Goal: Transaction & Acquisition: Purchase product/service

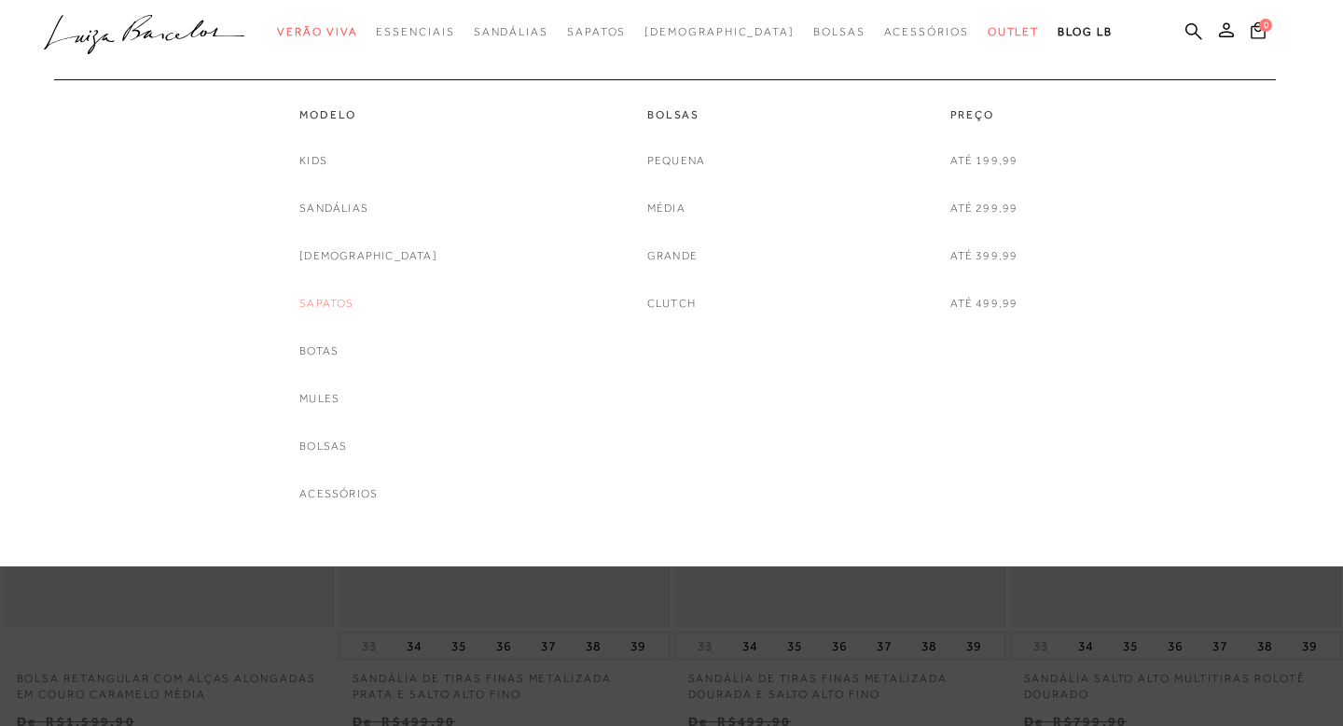
click at [354, 309] on link "Sapatos" at bounding box center [326, 304] width 54 height 20
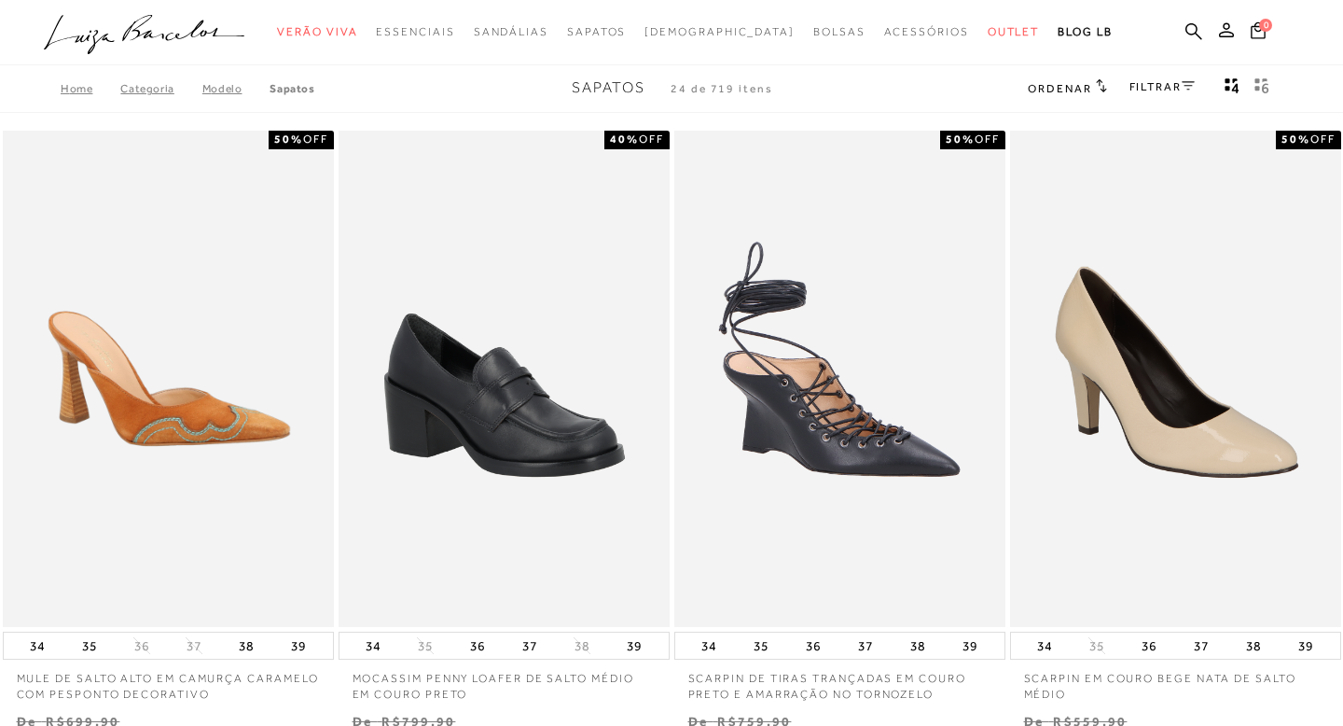
click at [1070, 94] on span "Ordenar" at bounding box center [1059, 88] width 63 height 13
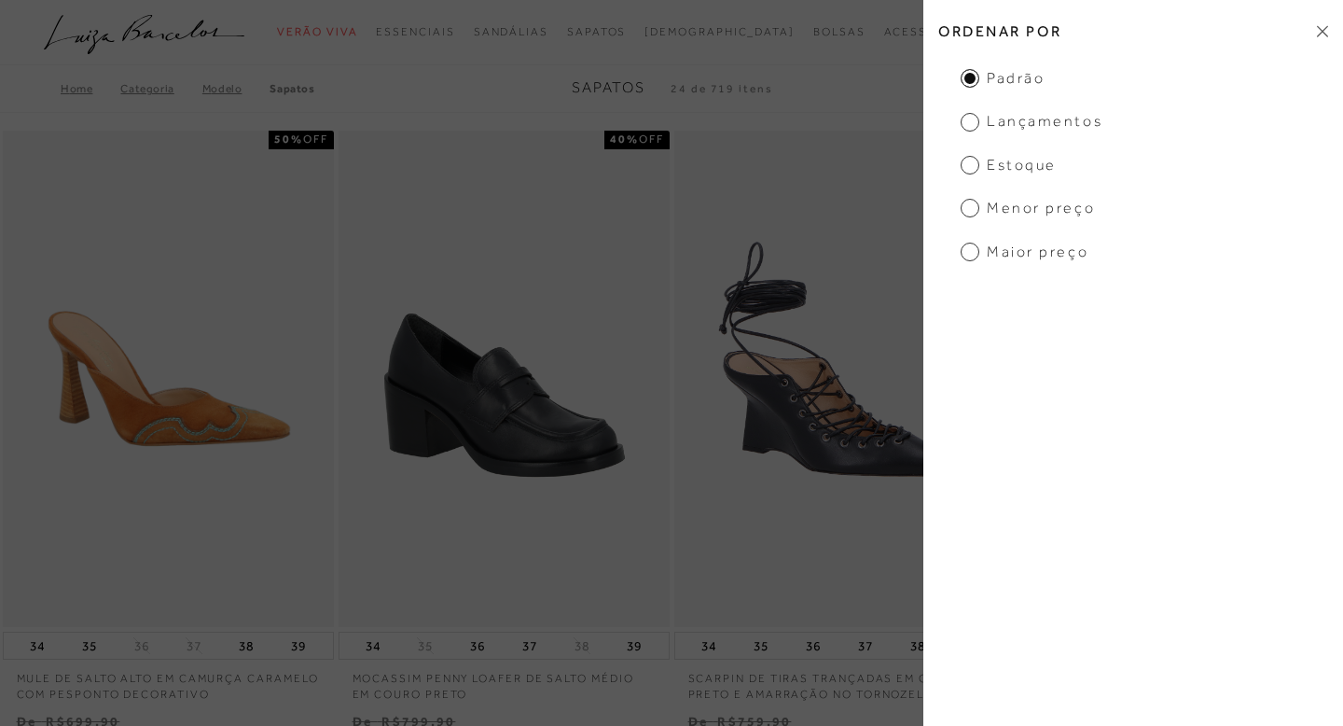
click at [788, 80] on div "Home Categoria Modelo Sapatos Sapatos 24 de 719 itens Ordenar Ordenar por Padrã…" at bounding box center [671, 88] width 1343 height 49
click at [1304, 20] on h2 "Ordenar por" at bounding box center [1134, 31] width 420 height 44
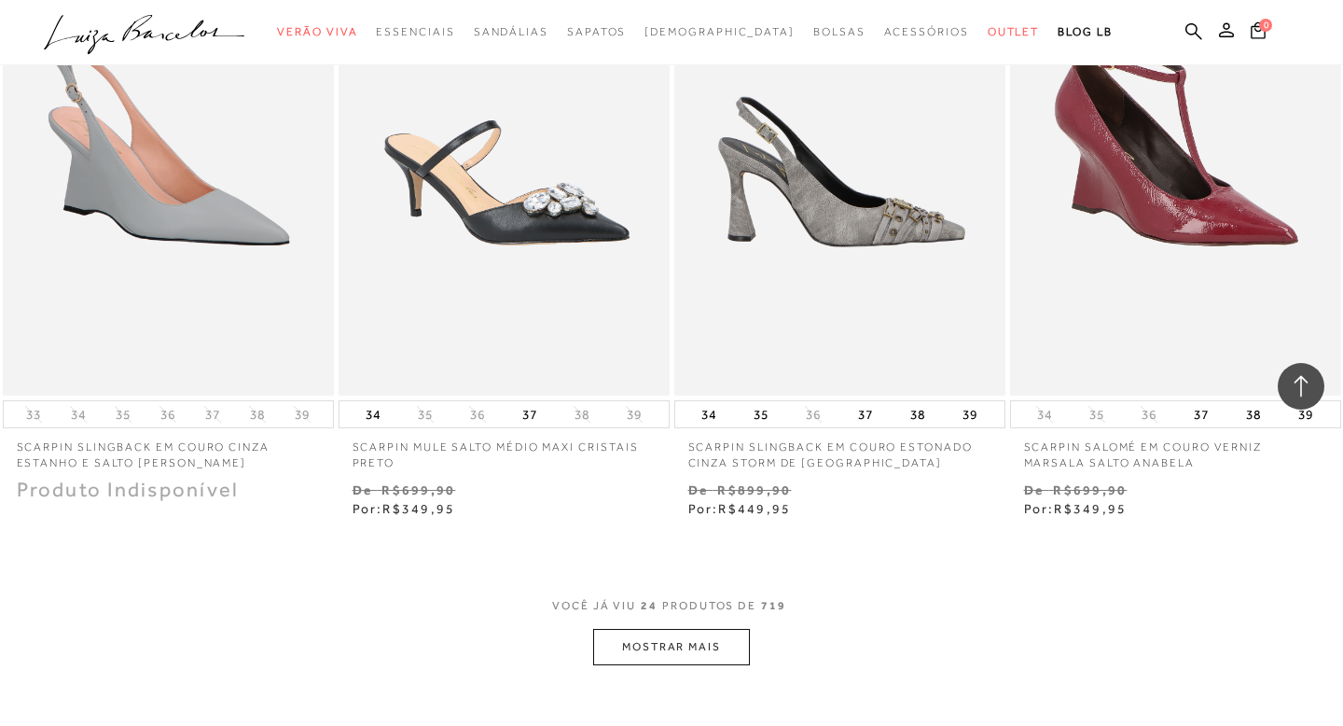
scroll to position [3712, 0]
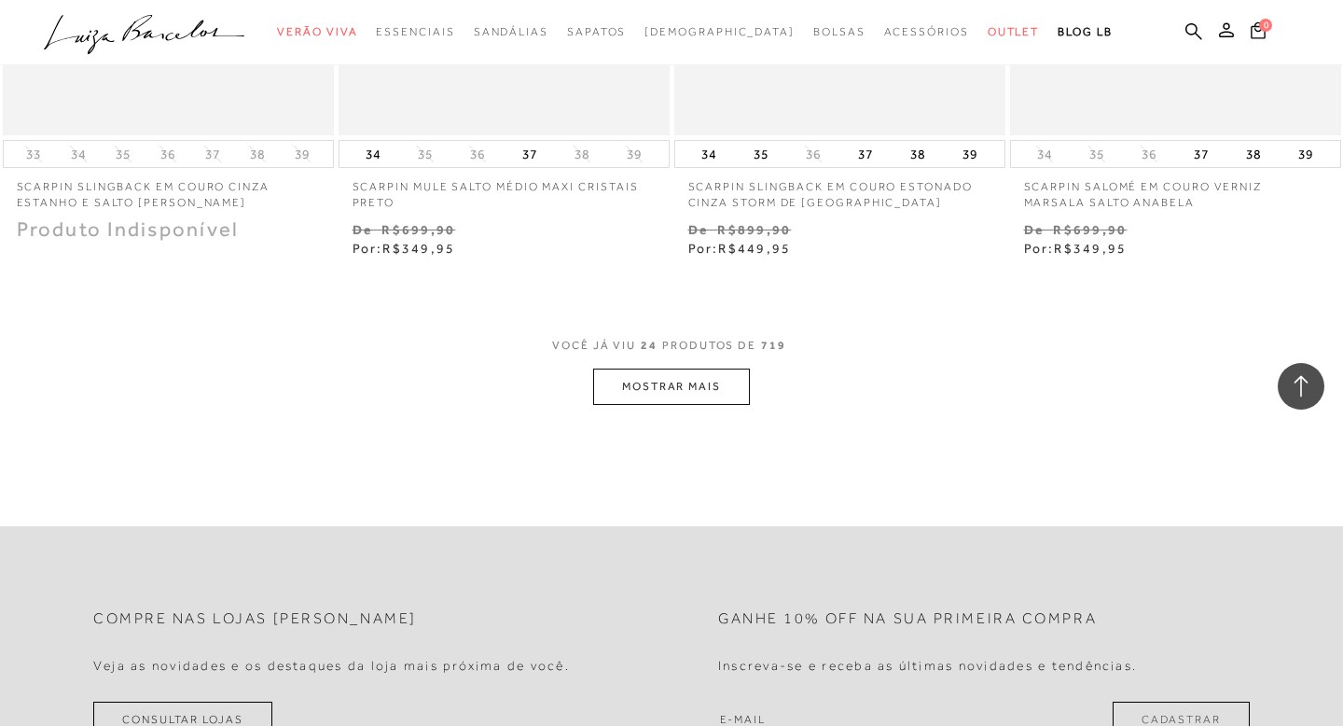
click at [730, 376] on button "MOSTRAR MAIS" at bounding box center [671, 386] width 157 height 36
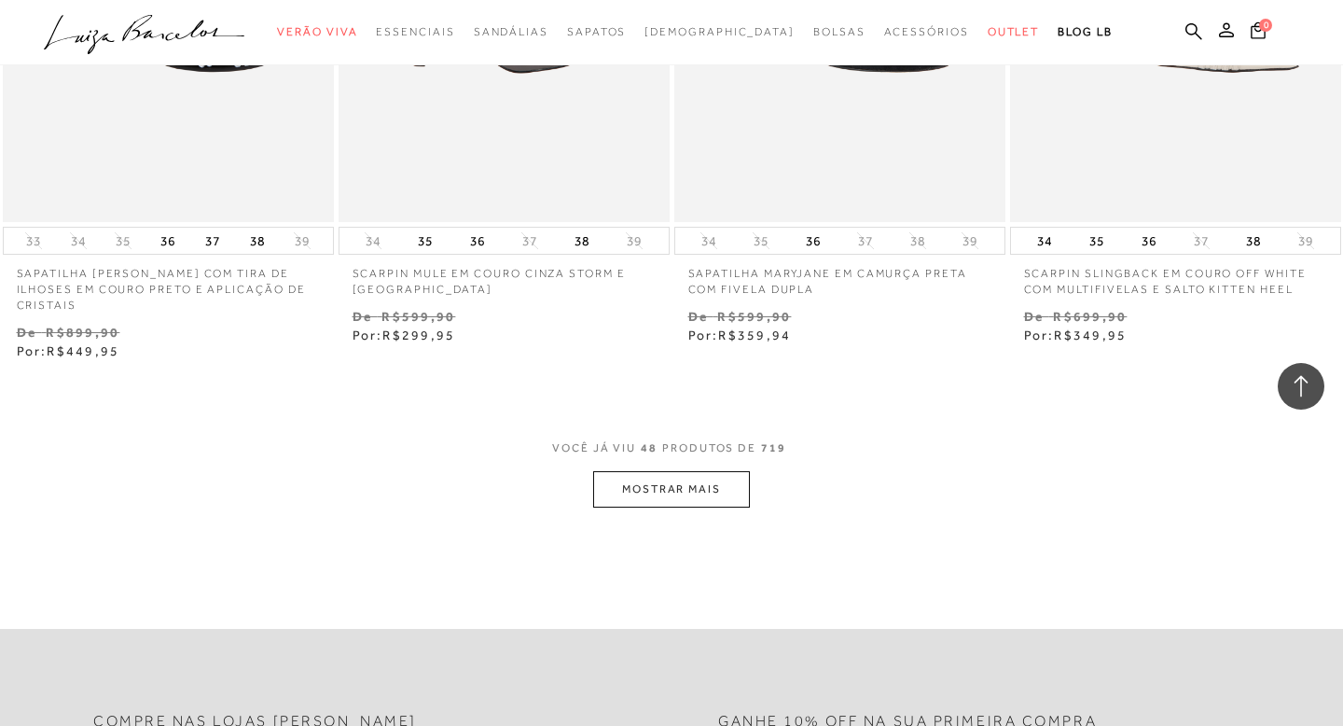
scroll to position [7676, 0]
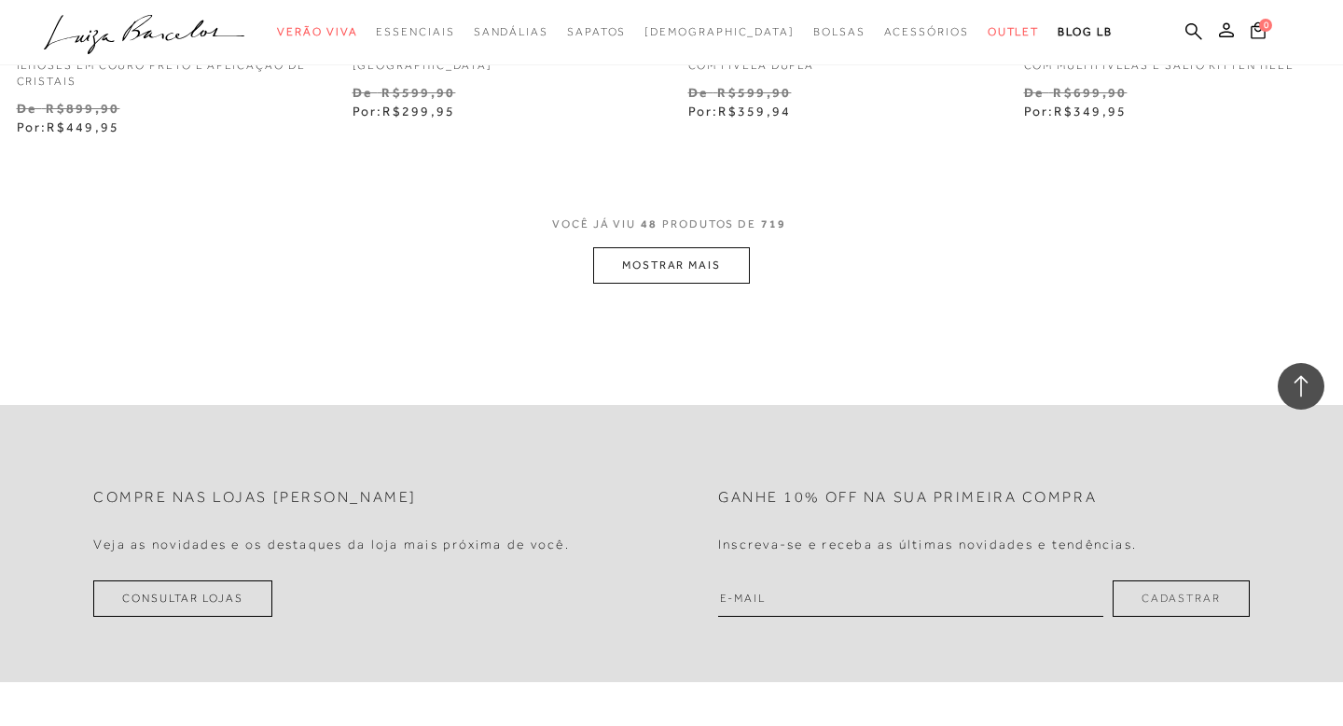
click at [613, 247] on button "MOSTRAR MAIS" at bounding box center [671, 265] width 157 height 36
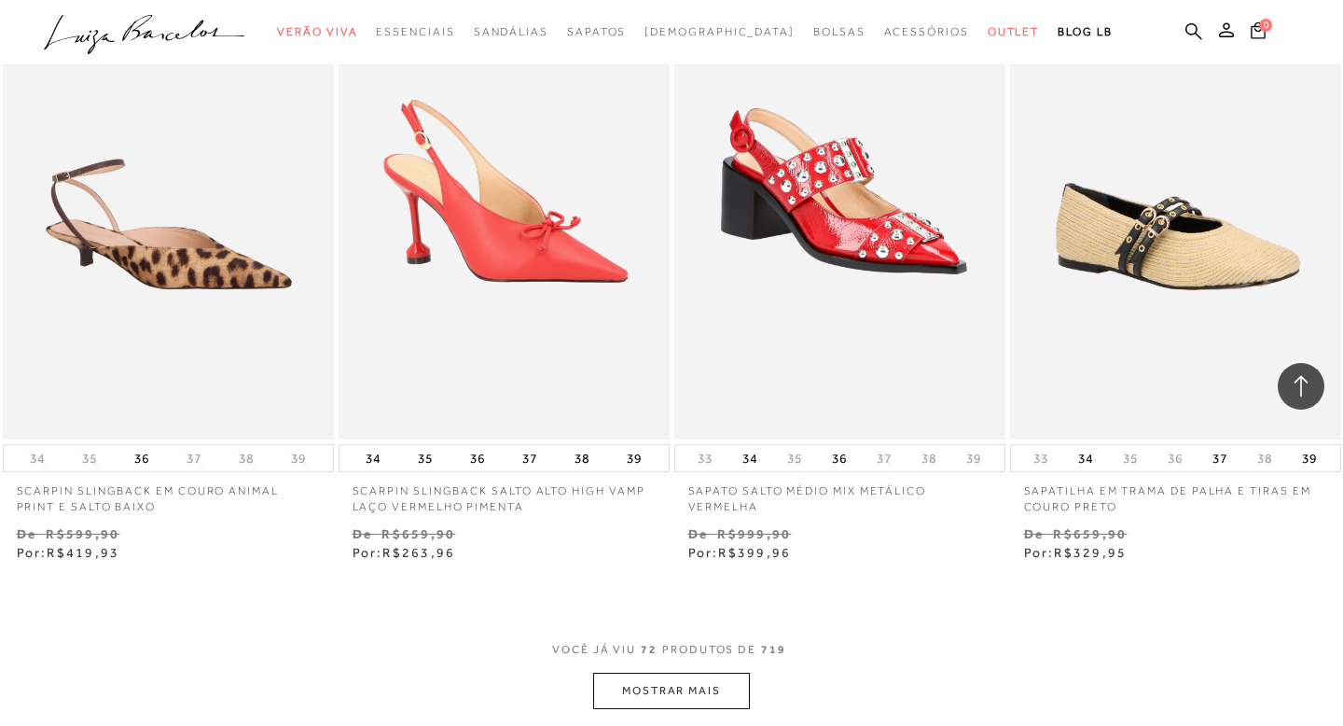
scroll to position [11078, 0]
click at [704, 672] on button "MOSTRAR MAIS" at bounding box center [671, 690] width 157 height 36
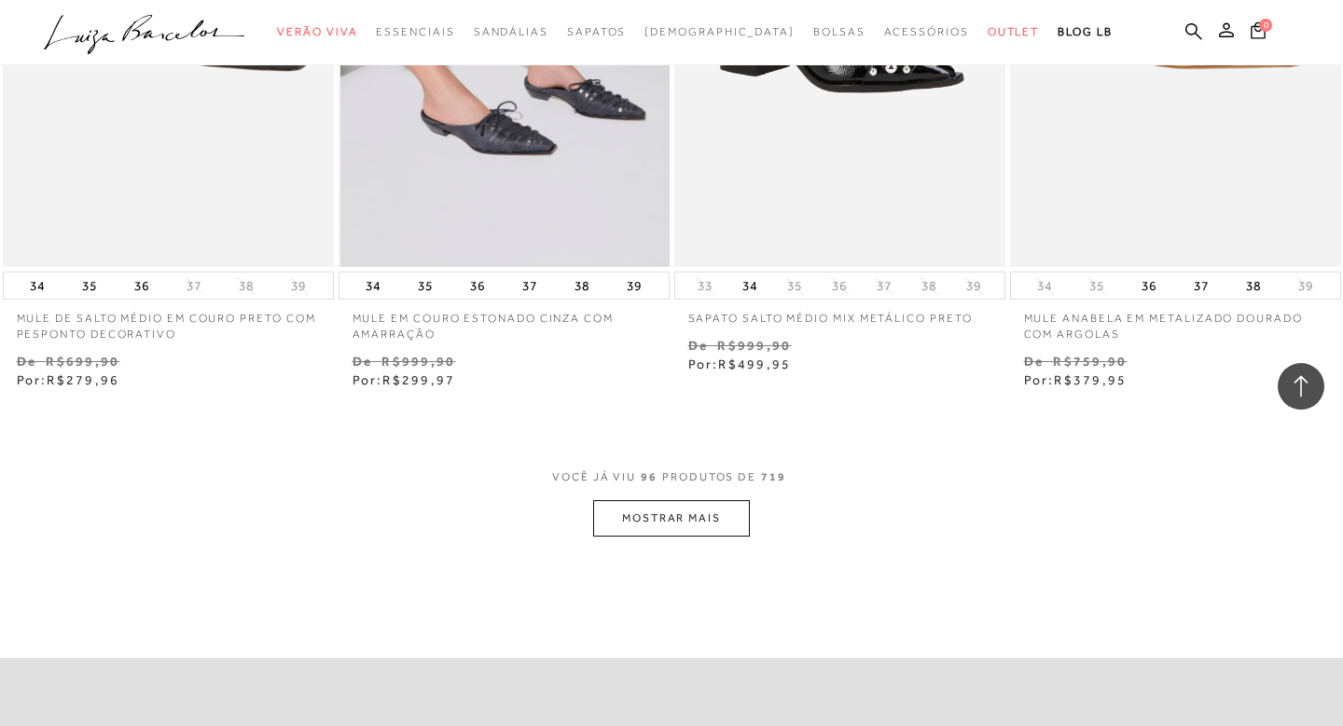
scroll to position [15346, 0]
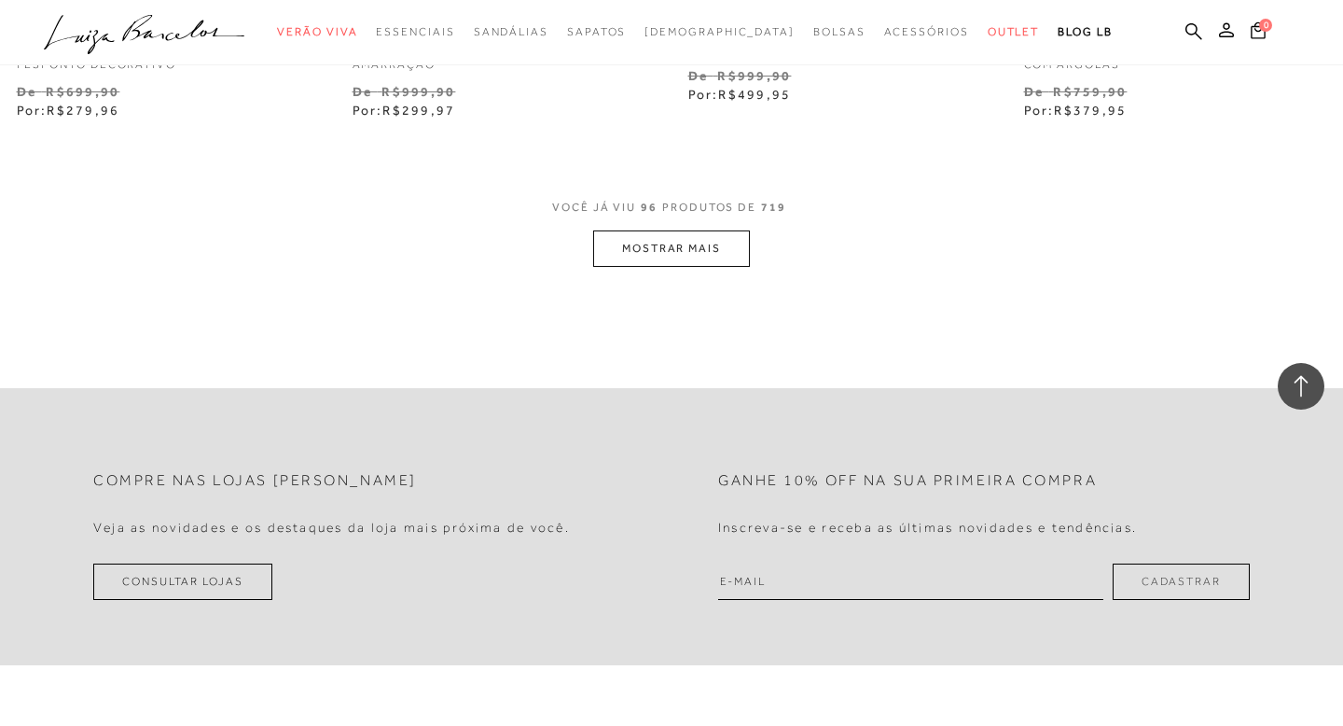
click at [618, 230] on button "MOSTRAR MAIS" at bounding box center [671, 248] width 157 height 36
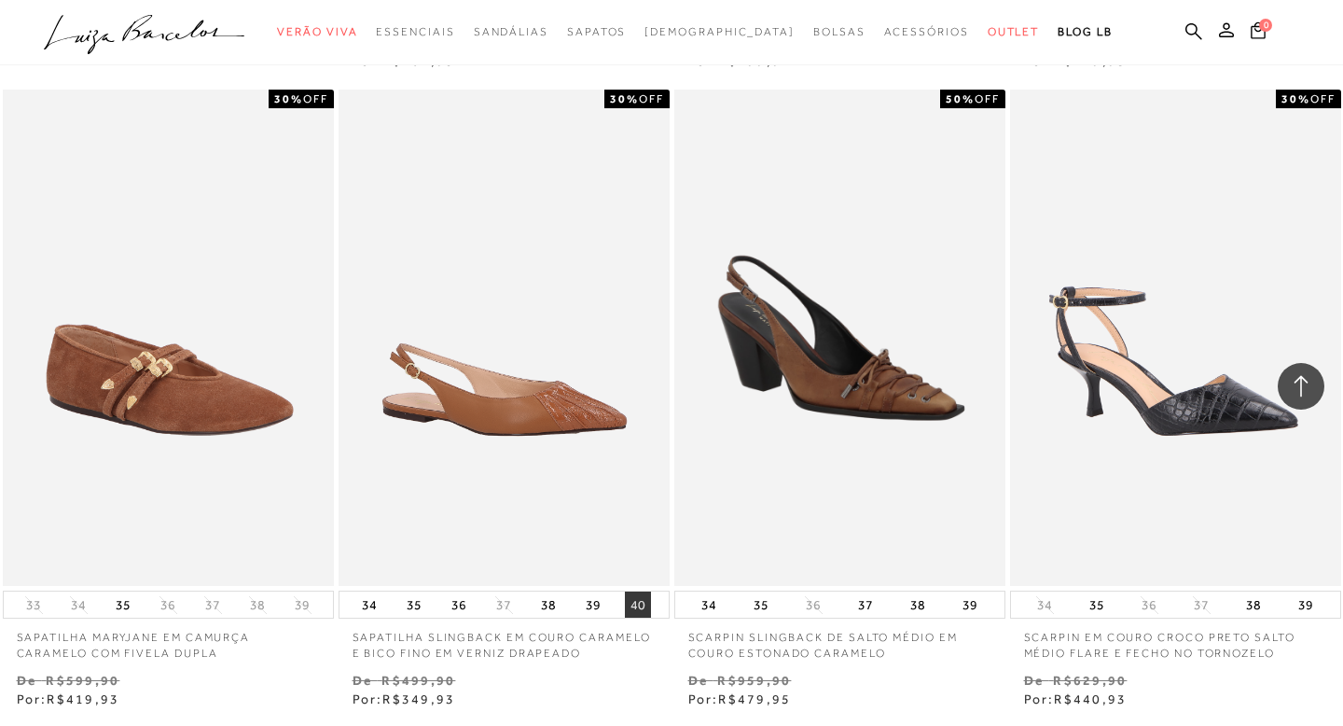
scroll to position [19175, 0]
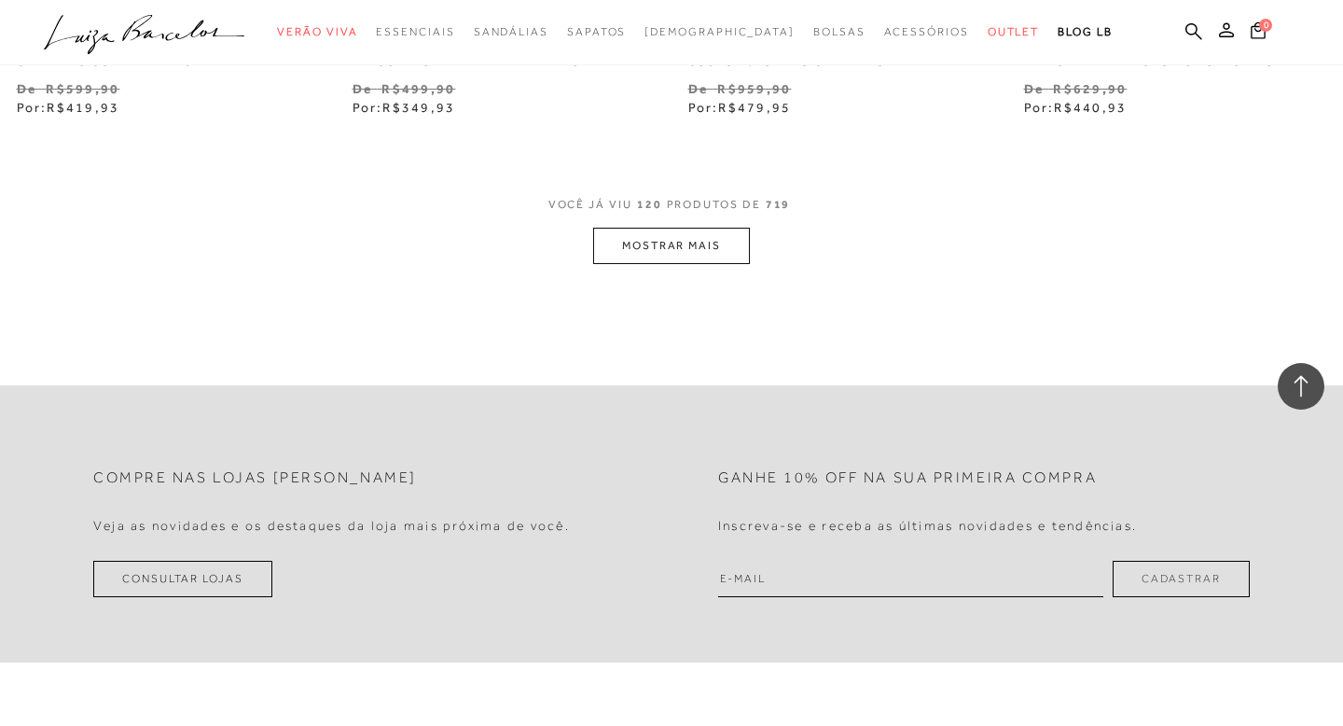
click at [677, 228] on button "MOSTRAR MAIS" at bounding box center [671, 246] width 157 height 36
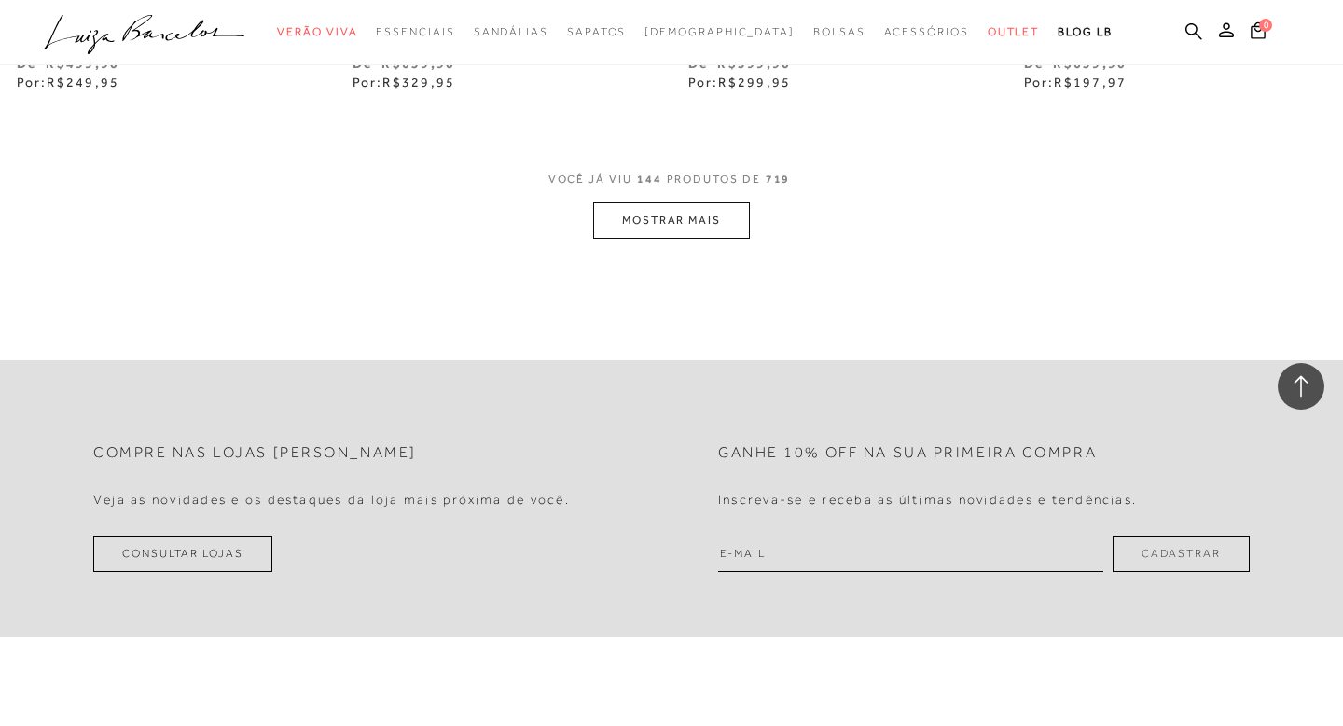
scroll to position [22959, 0]
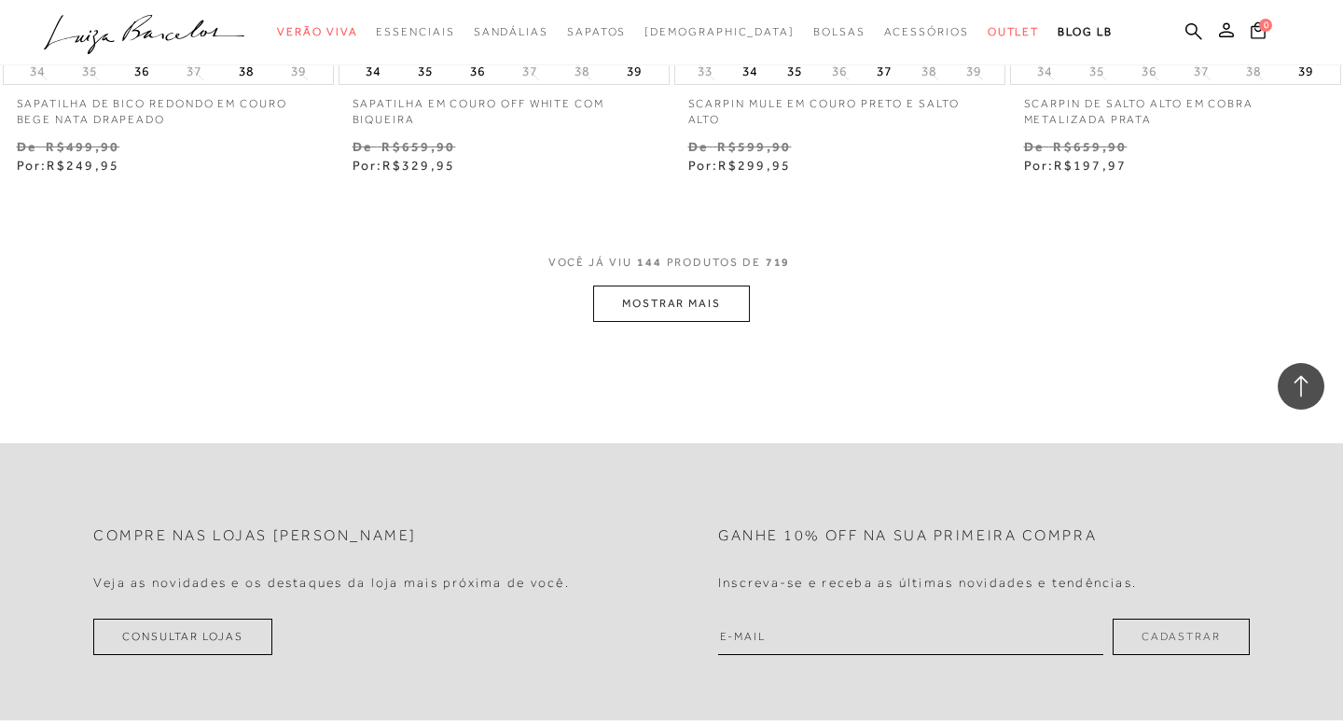
click at [670, 285] on button "MOSTRAR MAIS" at bounding box center [671, 303] width 157 height 36
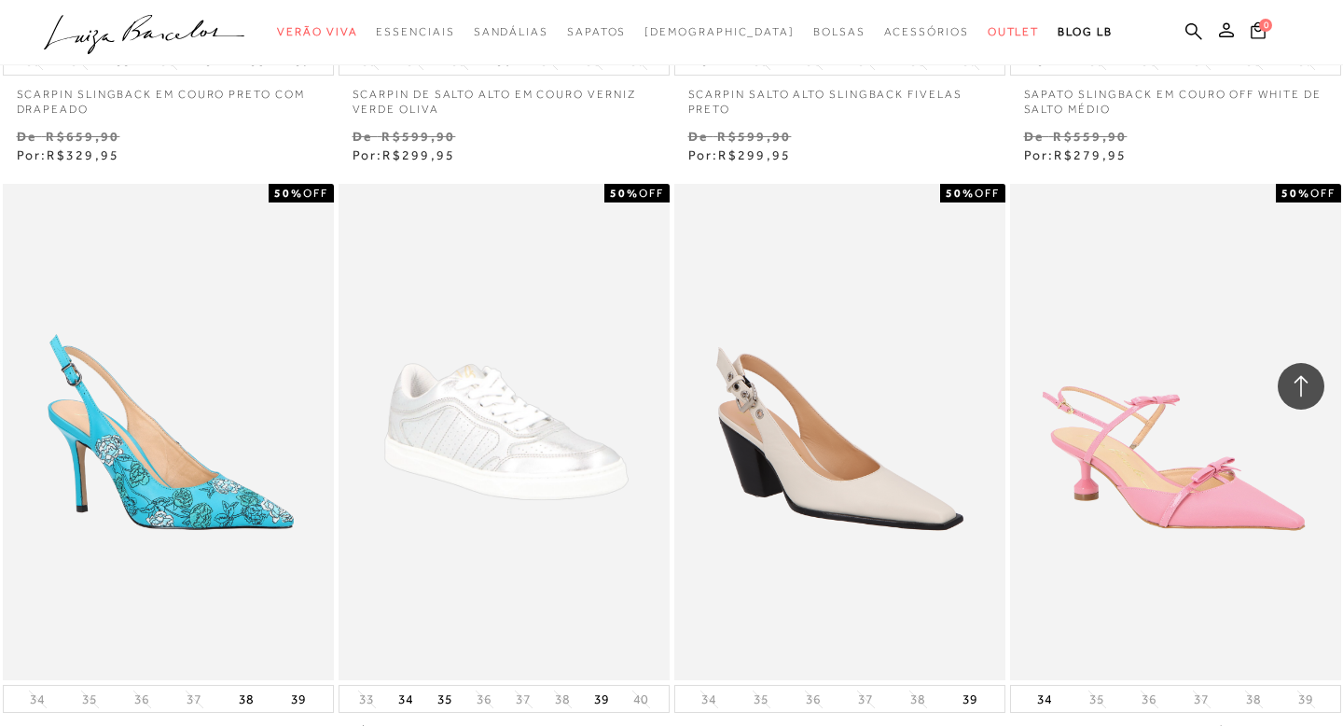
scroll to position [26476, 0]
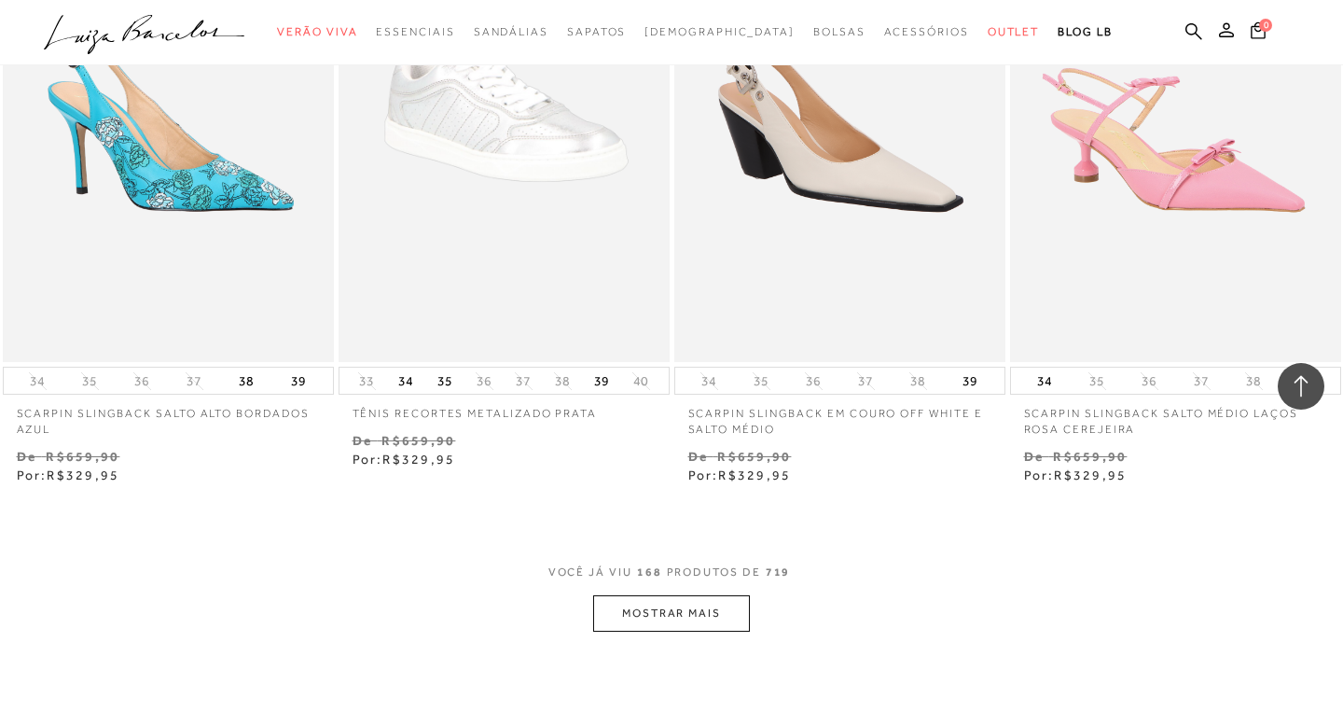
click at [690, 595] on button "MOSTRAR MAIS" at bounding box center [671, 613] width 157 height 36
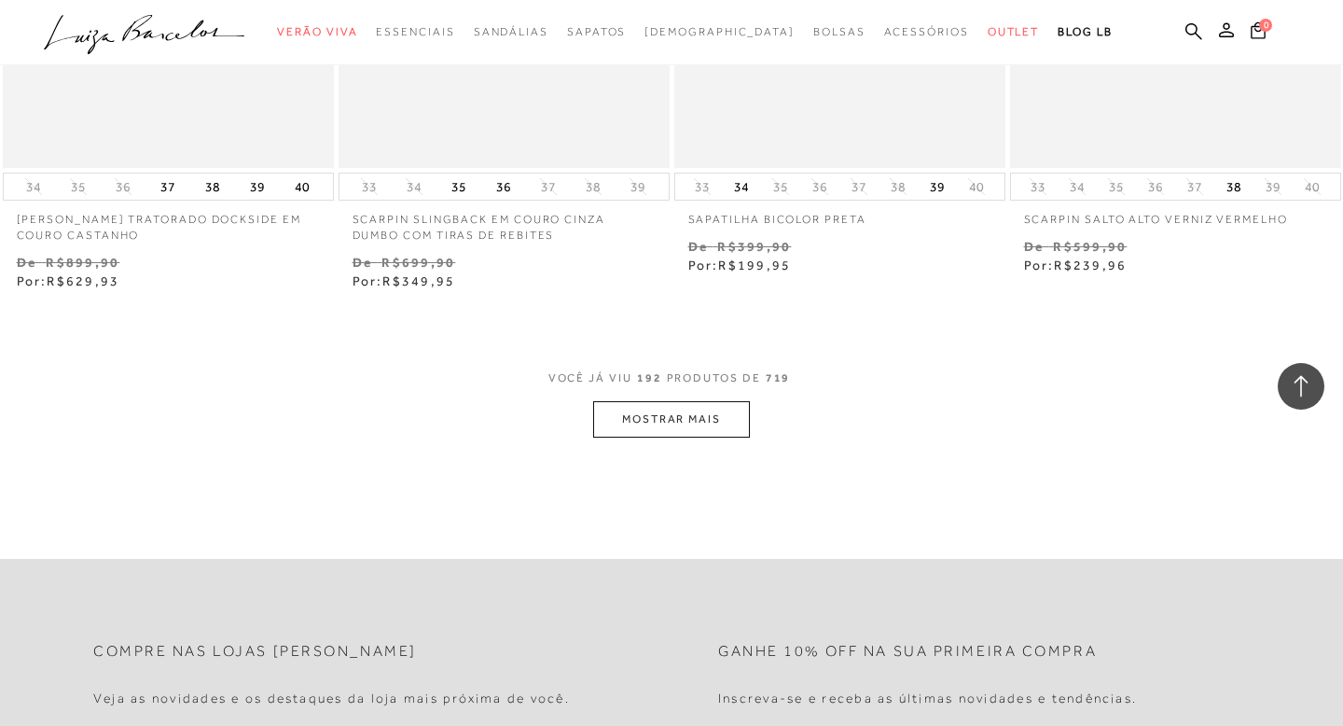
scroll to position [30532, 0]
click at [674, 397] on button "MOSTRAR MAIS" at bounding box center [671, 415] width 157 height 36
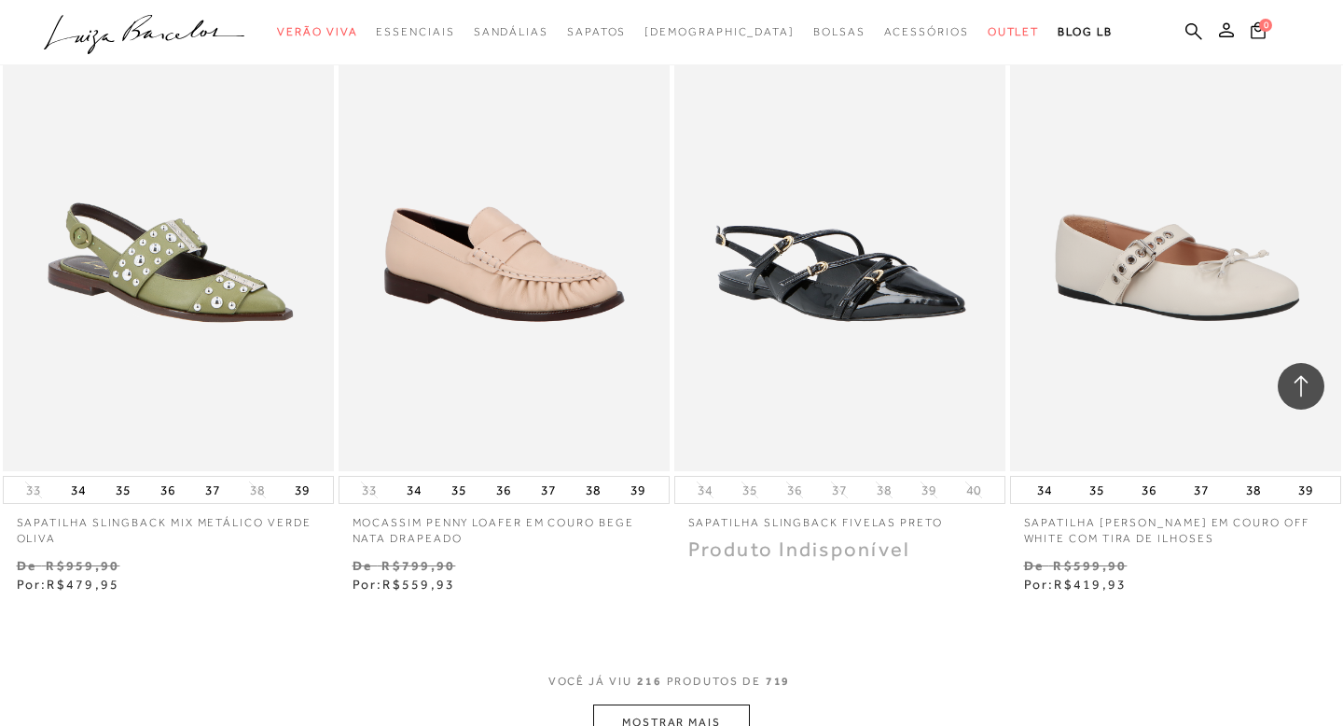
scroll to position [34384, 0]
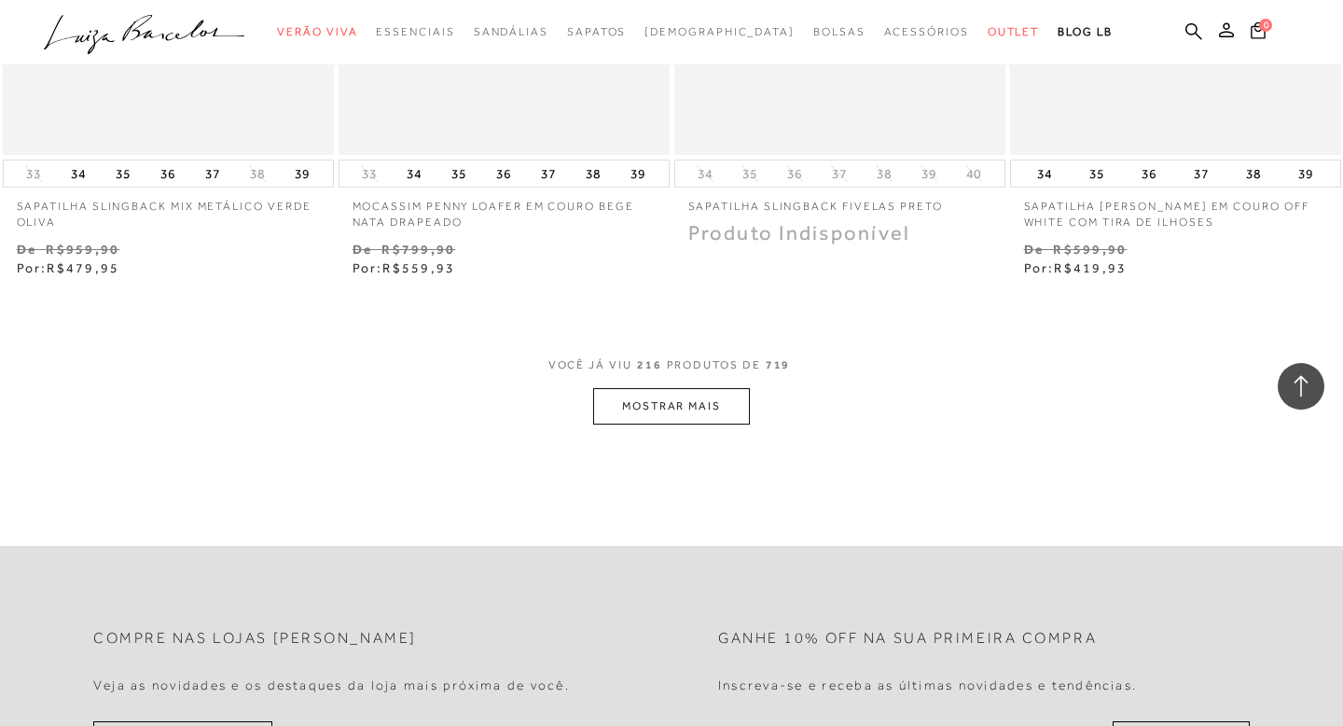
click at [628, 388] on button "MOSTRAR MAIS" at bounding box center [671, 406] width 157 height 36
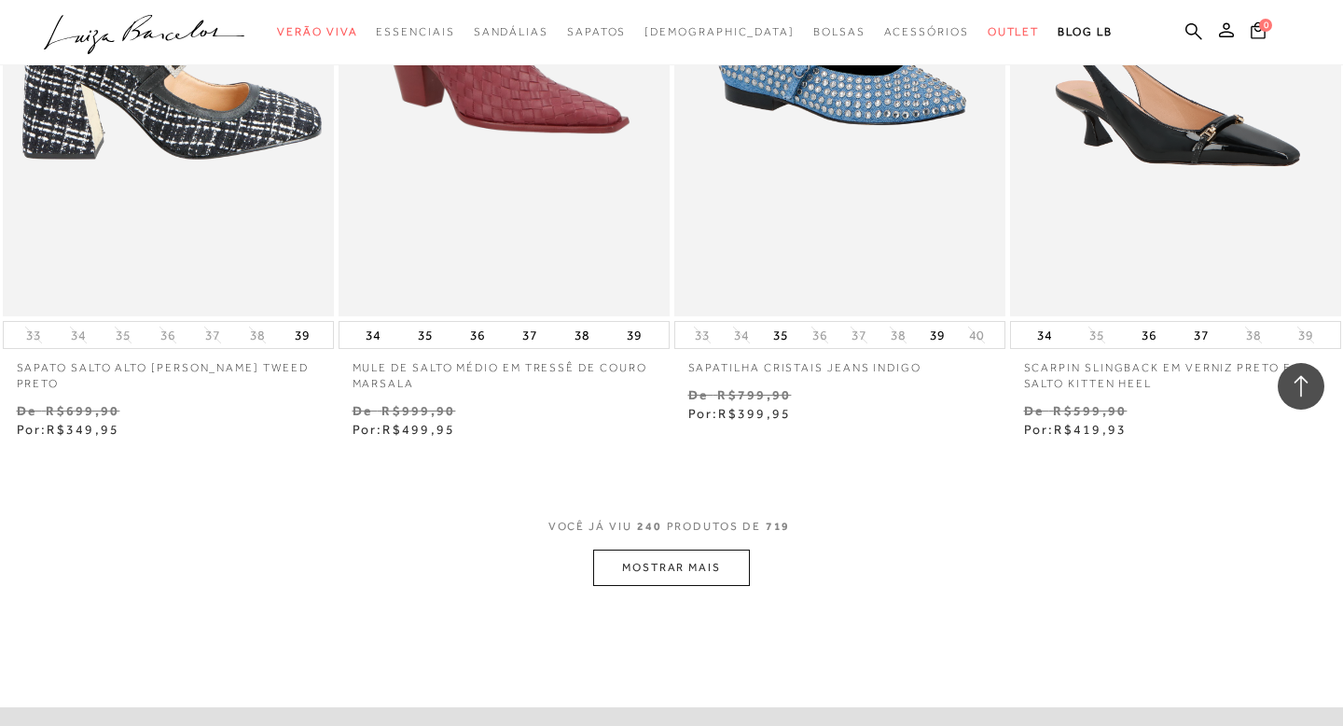
scroll to position [38278, 0]
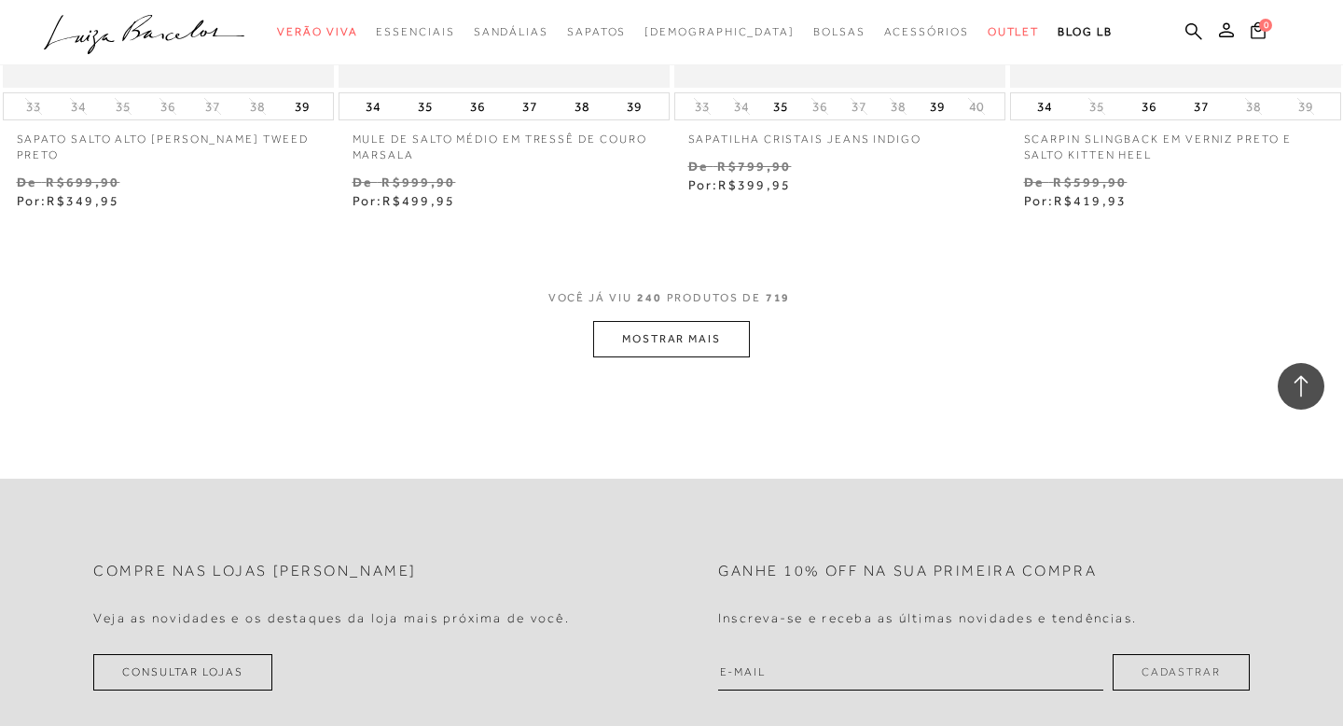
click at [632, 321] on button "MOSTRAR MAIS" at bounding box center [671, 339] width 157 height 36
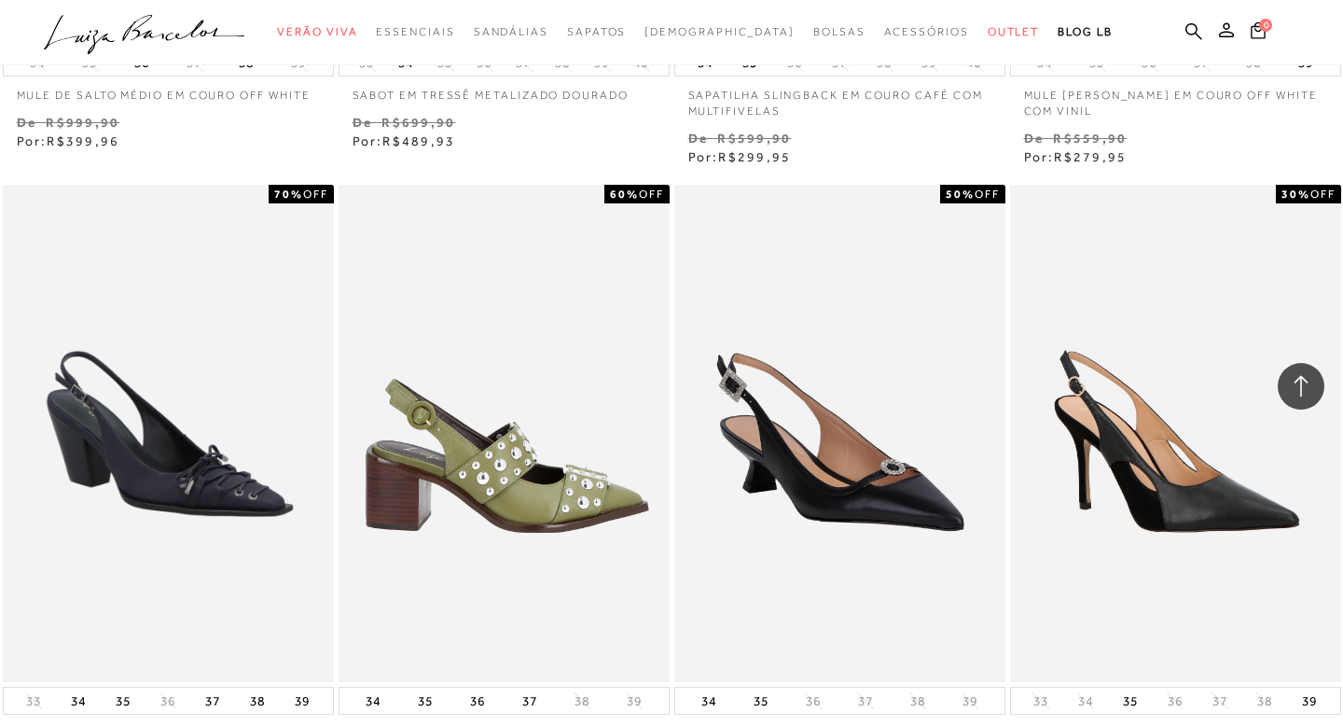
scroll to position [40234, 0]
